Goal: Find contact information: Find contact information

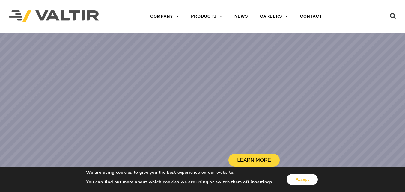
click at [302, 175] on button "Accept" at bounding box center [301, 179] width 31 height 11
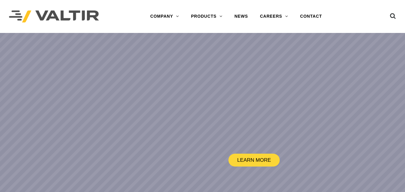
scroll to position [1286, 0]
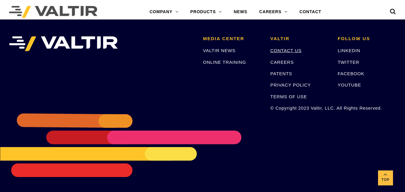
click at [288, 51] on link "CONTACT US" at bounding box center [285, 50] width 31 height 5
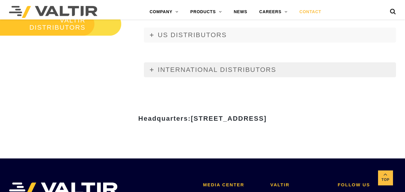
scroll to position [689, 0]
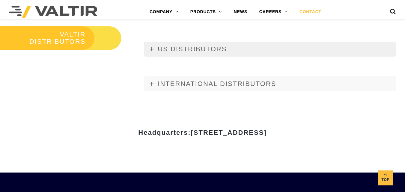
click at [164, 50] on span "US DISTRIBUTORS" at bounding box center [192, 48] width 69 height 7
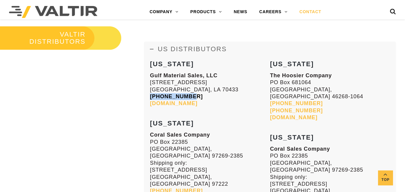
drag, startPoint x: 192, startPoint y: 98, endPoint x: 150, endPoint y: 98, distance: 42.5
click at [150, 98] on p "Gulf Material Sales, LLC [STREET_ADDRESS][PERSON_NAME] [PHONE_NUMBER] [DOMAIN_N…" at bounding box center [210, 89] width 120 height 35
copy link "[PHONE_NUMBER]"
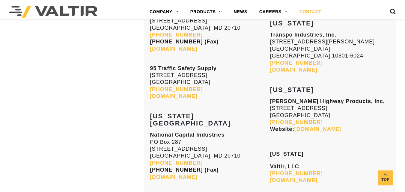
scroll to position [1318, 0]
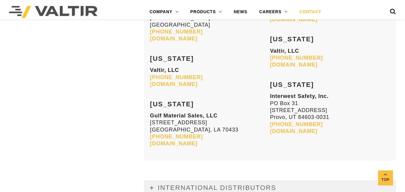
click at [225, 184] on span "INTERNATIONAL DISTRIBUTORS" at bounding box center [217, 187] width 118 height 7
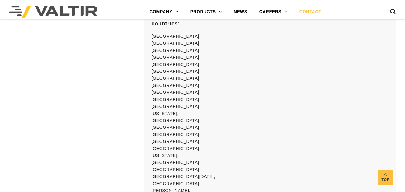
scroll to position [5067, 0]
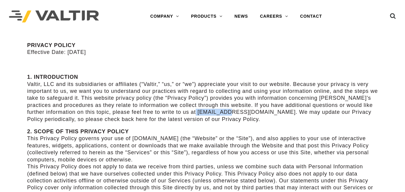
drag, startPoint x: 224, startPoint y: 112, endPoint x: 196, endPoint y: 112, distance: 27.9
click at [196, 112] on p "1. INTRODUCTION Valtir, LLC and its subsidiaries or affiliates (“Valtir,” “us,”…" at bounding box center [202, 98] width 350 height 49
copy p "@valtir.com"
